Goal: Find specific page/section: Find specific page/section

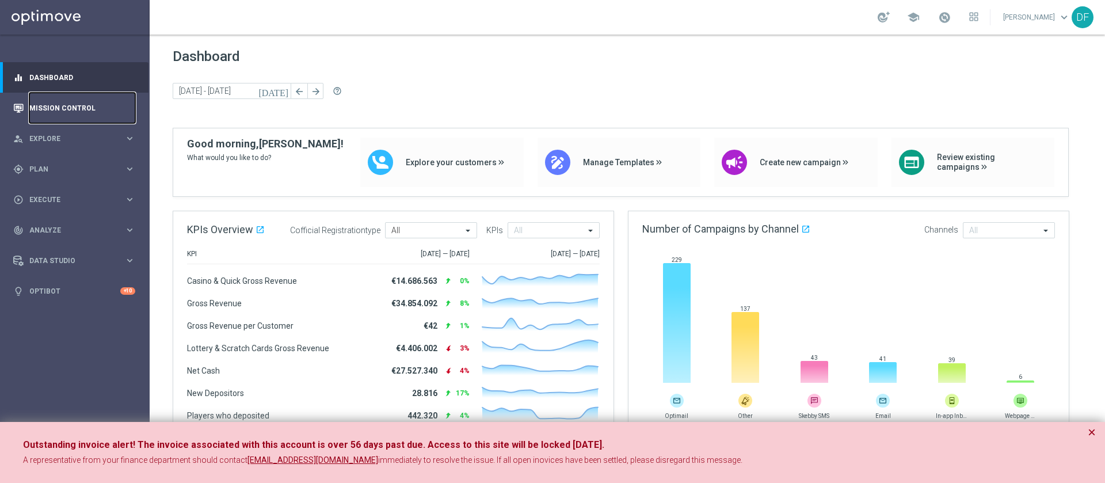
click at [63, 103] on link "Mission Control" at bounding box center [82, 108] width 106 height 31
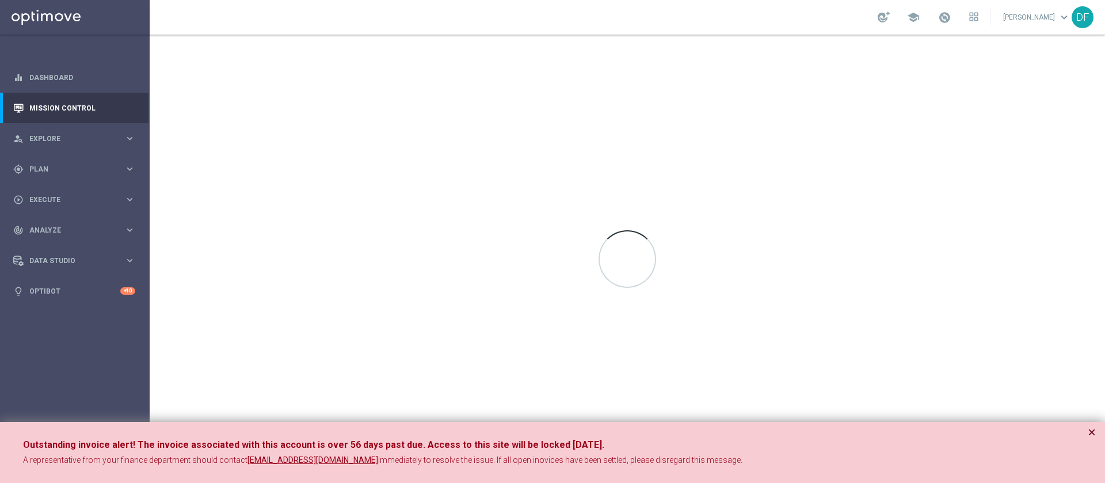
click at [1091, 434] on button "×" at bounding box center [1092, 432] width 8 height 14
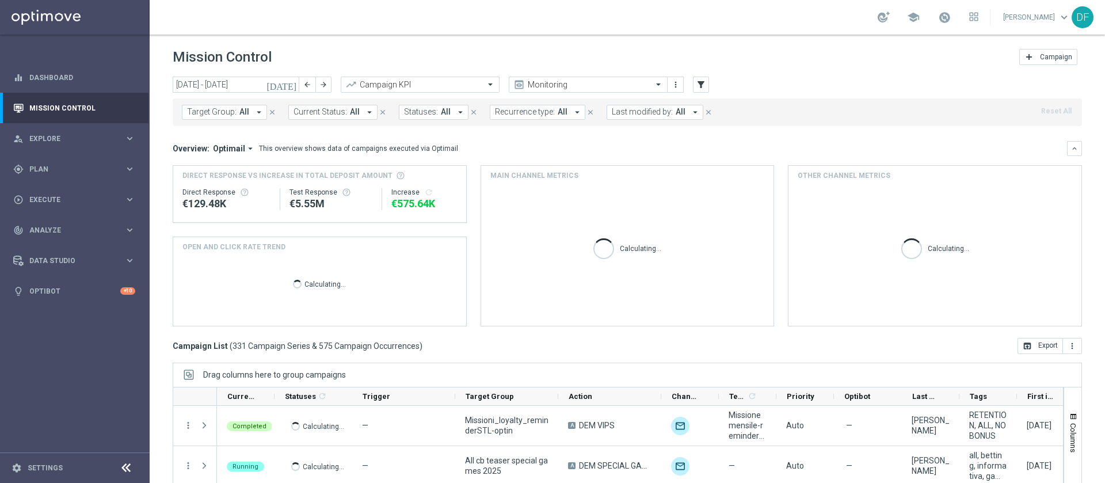
click at [666, 109] on button "Last modified by: All arrow_drop_down" at bounding box center [655, 112] width 97 height 15
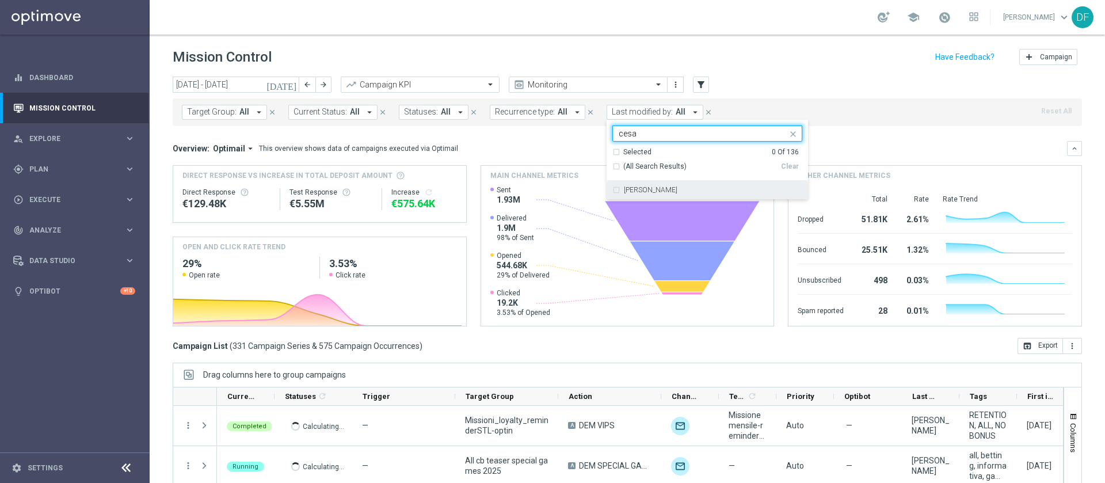
click at [652, 191] on label "[PERSON_NAME]" at bounding box center [651, 190] width 54 height 7
type input "cesa"
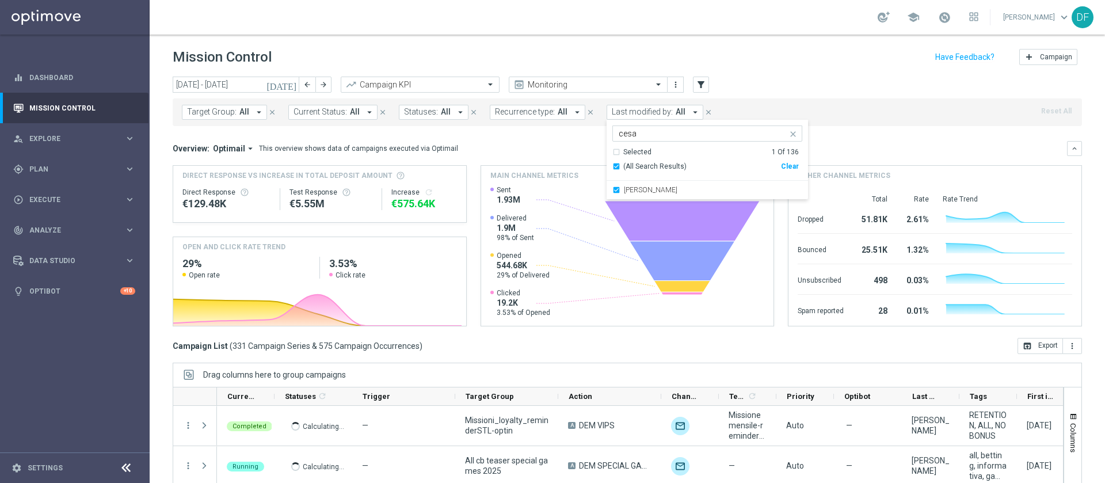
click at [781, 58] on div "Mission Control add Campaign" at bounding box center [628, 57] width 910 height 22
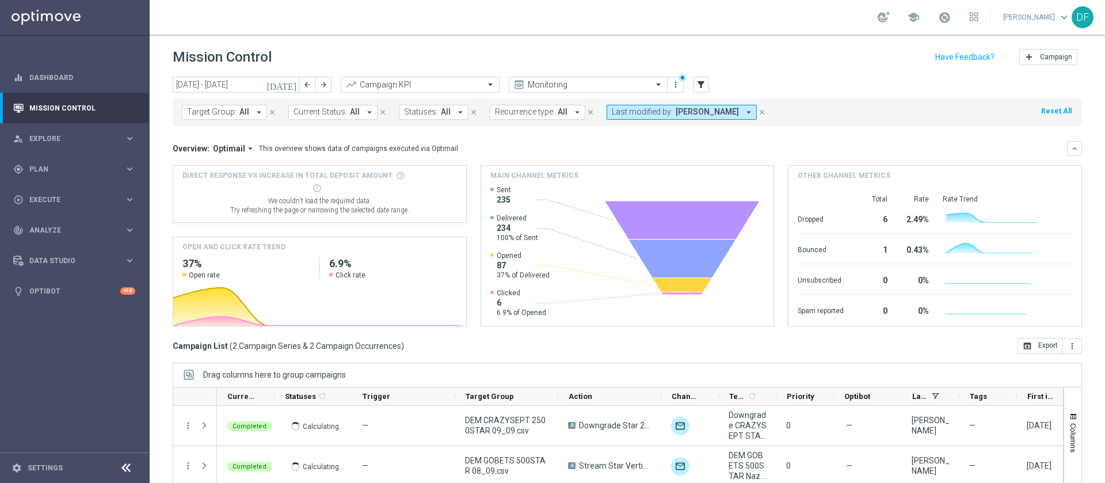
click at [289, 86] on icon "[DATE]" at bounding box center [282, 84] width 31 height 10
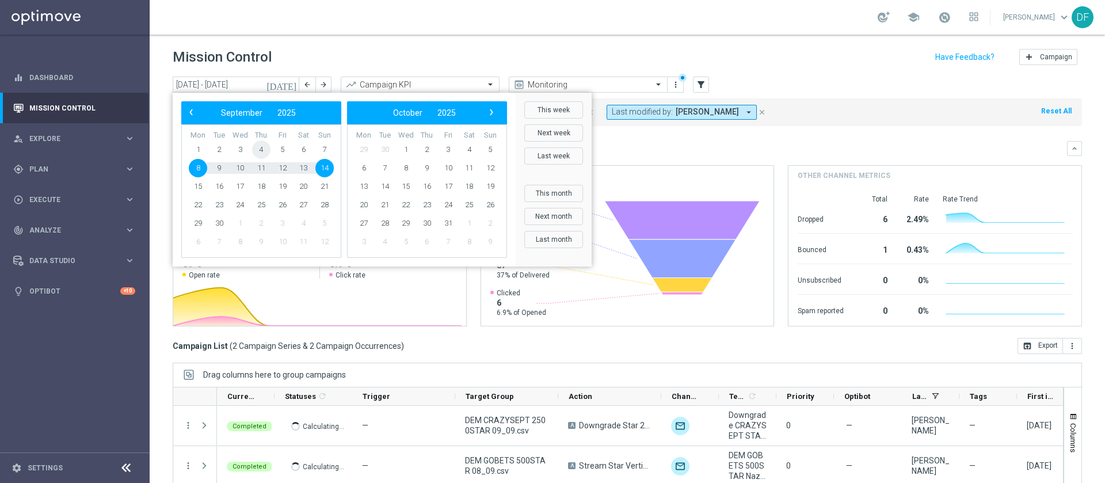
click at [266, 147] on span "4" at bounding box center [261, 149] width 18 height 18
click at [328, 148] on span "7" at bounding box center [325, 149] width 18 height 18
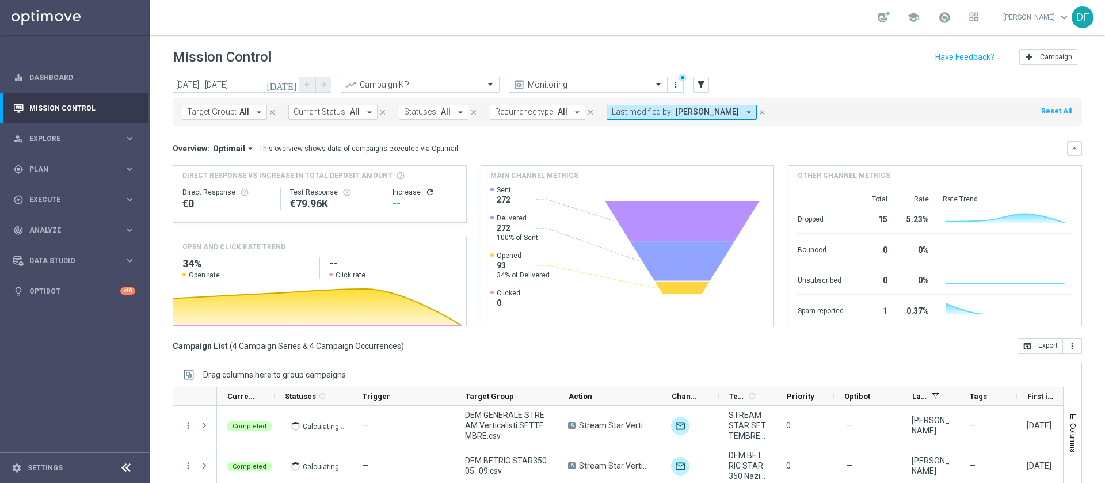
click at [292, 82] on icon "[DATE]" at bounding box center [282, 84] width 31 height 10
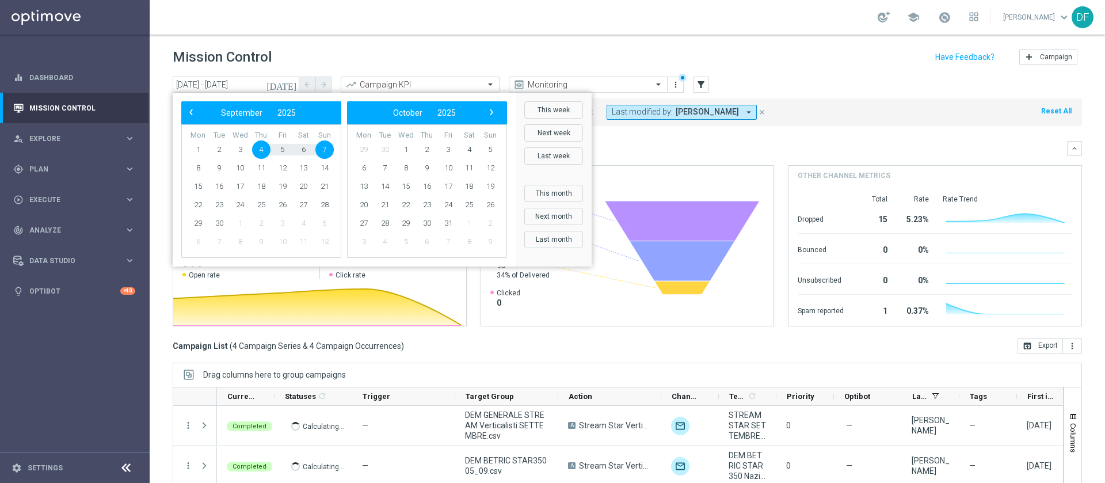
click at [259, 149] on span "4" at bounding box center [261, 149] width 18 height 18
click at [192, 166] on span "8" at bounding box center [198, 168] width 18 height 18
type input "[DATE] - [DATE]"
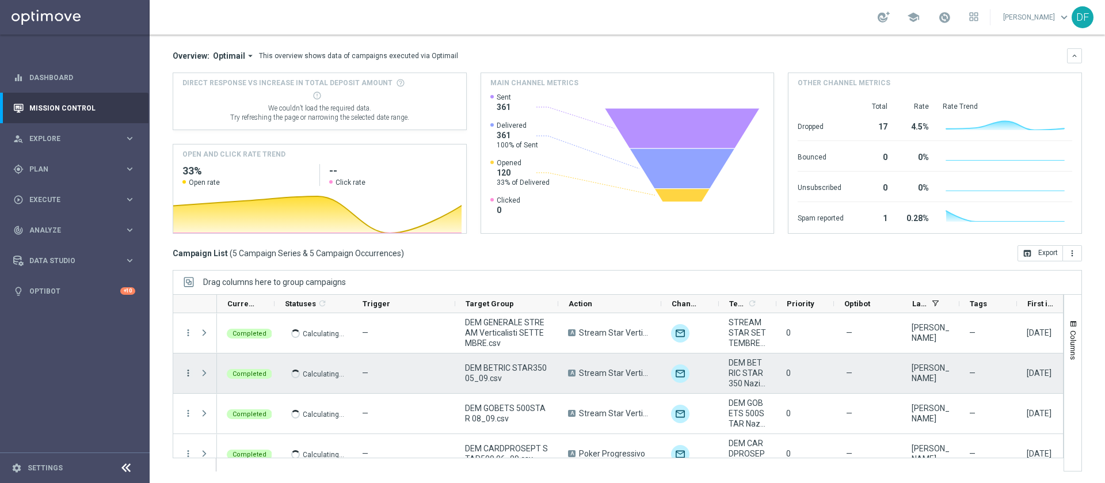
click at [187, 373] on icon "more_vert" at bounding box center [188, 373] width 10 height 10
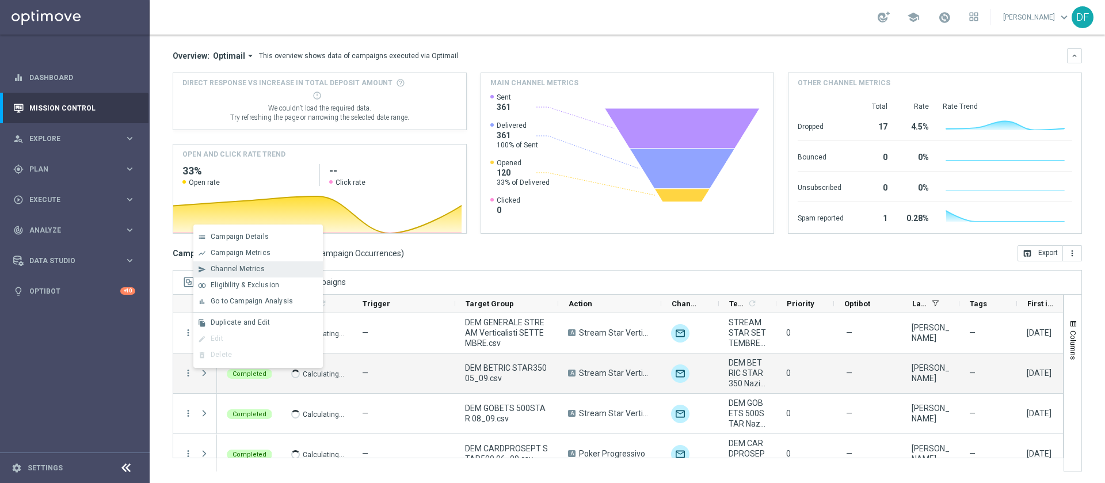
click at [252, 267] on span "Channel Metrics" at bounding box center [238, 269] width 54 height 8
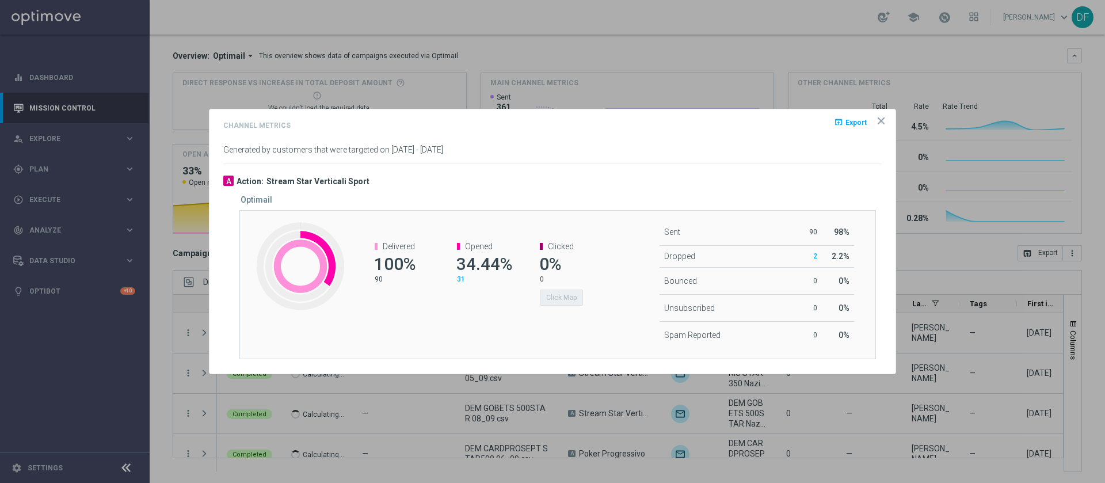
click at [884, 121] on icon "icon" at bounding box center [882, 121] width 12 height 12
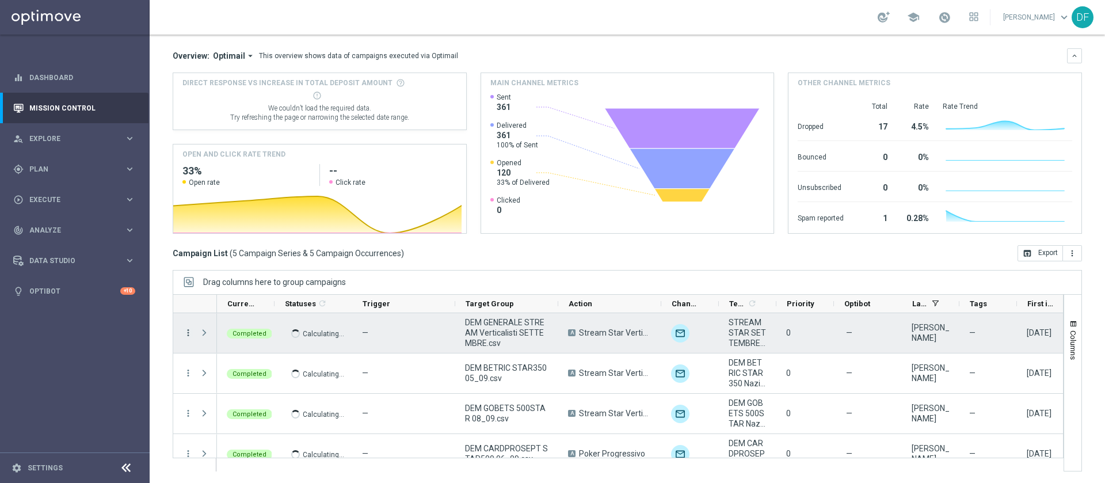
click at [187, 332] on icon "more_vert" at bounding box center [188, 333] width 10 height 10
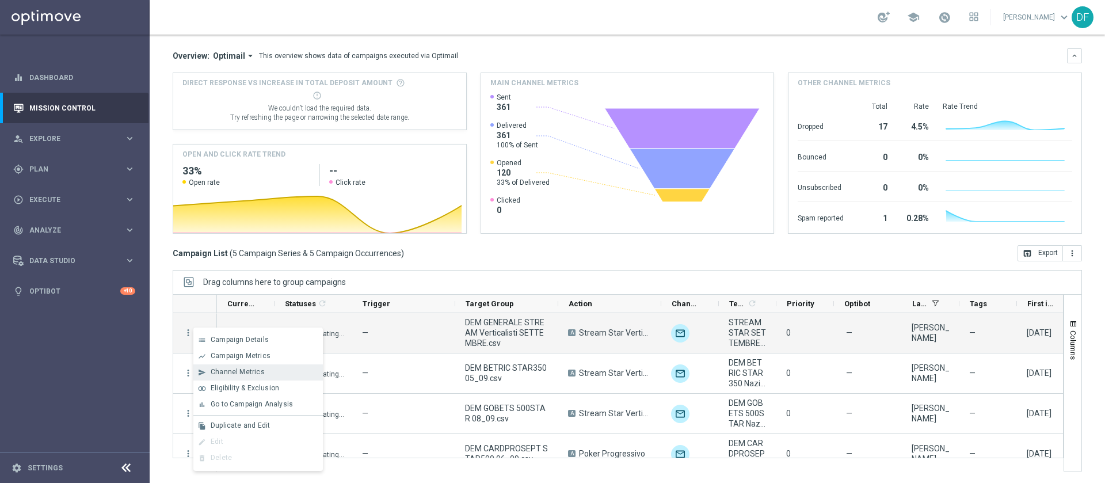
click at [237, 373] on span "Channel Metrics" at bounding box center [238, 372] width 54 height 8
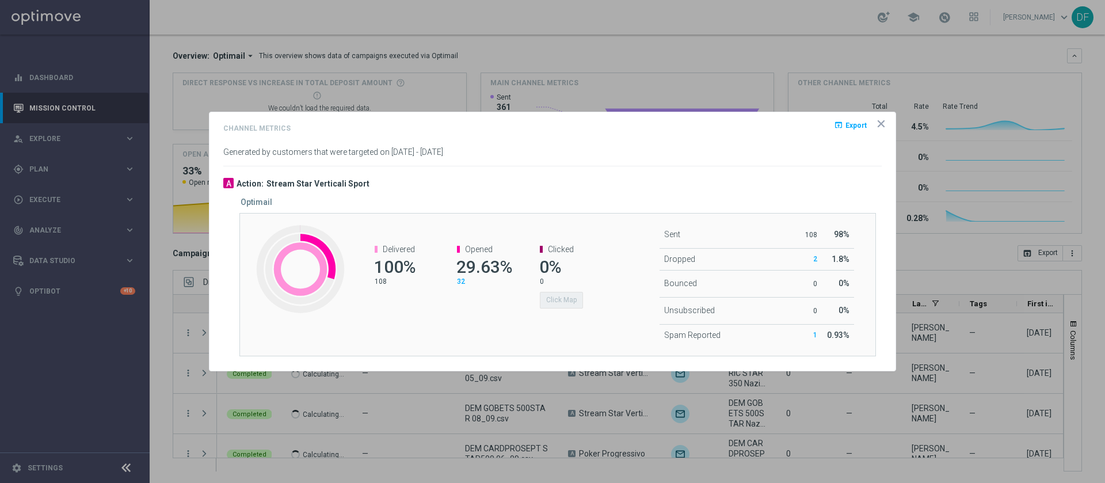
click at [881, 124] on icon "icon" at bounding box center [882, 124] width 6 height 6
